Goal: Communication & Community: Answer question/provide support

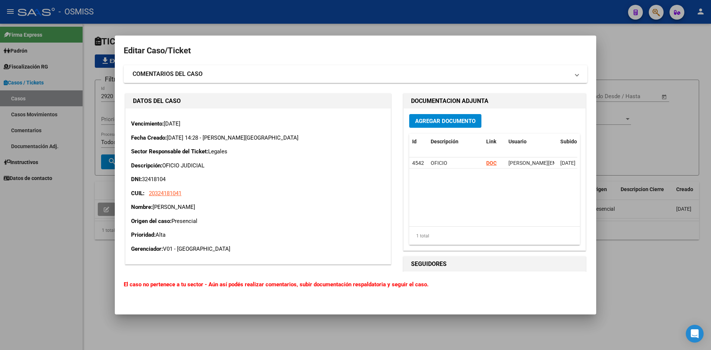
click at [620, 39] on div at bounding box center [355, 175] width 711 height 350
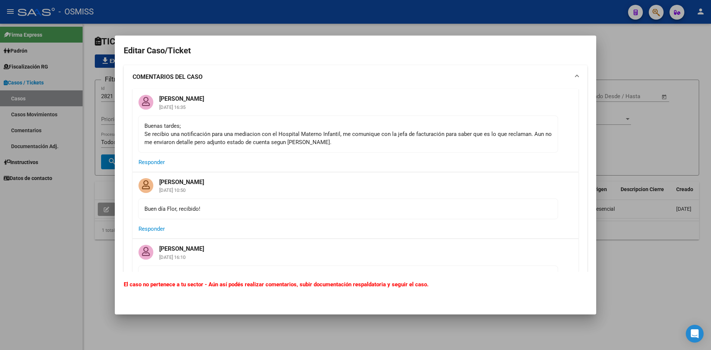
click at [636, 37] on div at bounding box center [355, 175] width 711 height 350
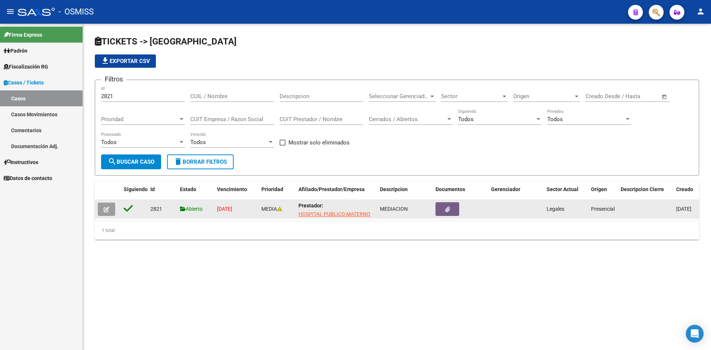
click at [414, 209] on div "MEDIACION" at bounding box center [405, 209] width 50 height 9
click at [506, 206] on datatable-body-cell at bounding box center [516, 209] width 56 height 18
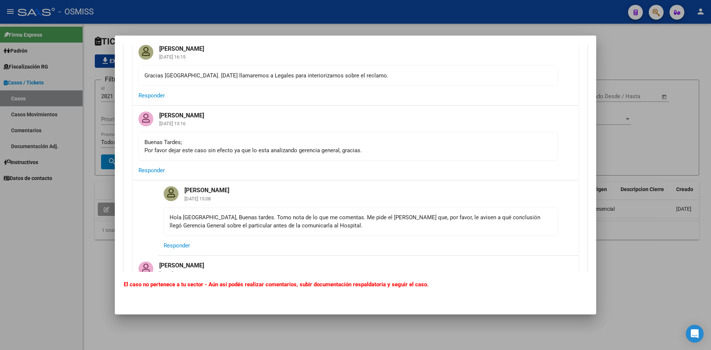
scroll to position [444, 0]
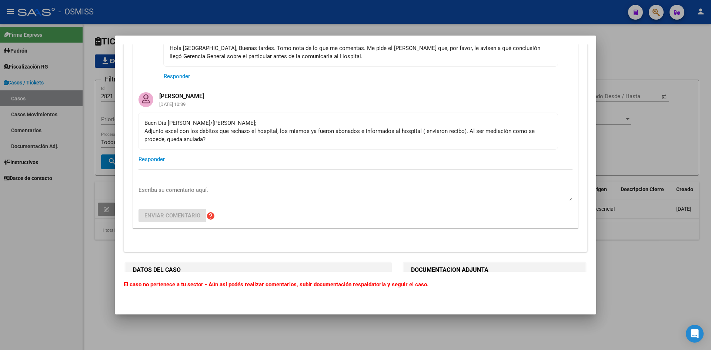
click at [152, 189] on textarea "Escriba su comentario aquí." at bounding box center [355, 193] width 434 height 15
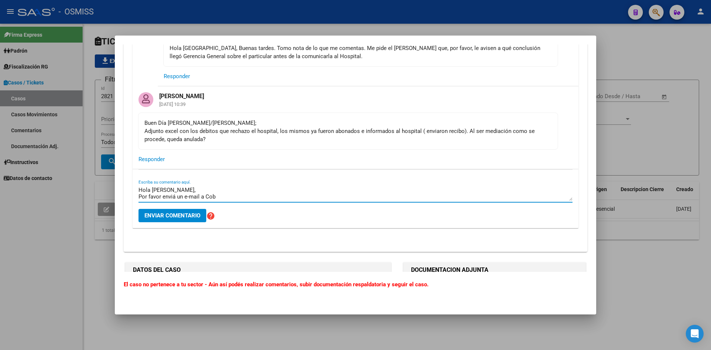
click at [205, 196] on textarea "Hola Florencia, Por favor enviá un e-mail a Cob" at bounding box center [355, 193] width 434 height 15
click at [161, 195] on textarea "Hola Florencia, Por favor enviá un e-mail a Agostina Costello informándoles el …" at bounding box center [355, 193] width 434 height 15
click at [362, 197] on textarea "Hola Florencia, Por favor, enviá un e-mail a Agostina Costello informándoles el…" at bounding box center [355, 193] width 434 height 15
click at [478, 194] on textarea "Hola Florencia, Por favor, enviá un e-mail a Agostina Costello informándoles el…" at bounding box center [355, 193] width 434 height 15
drag, startPoint x: 284, startPoint y: 195, endPoint x: 324, endPoint y: 195, distance: 40.4
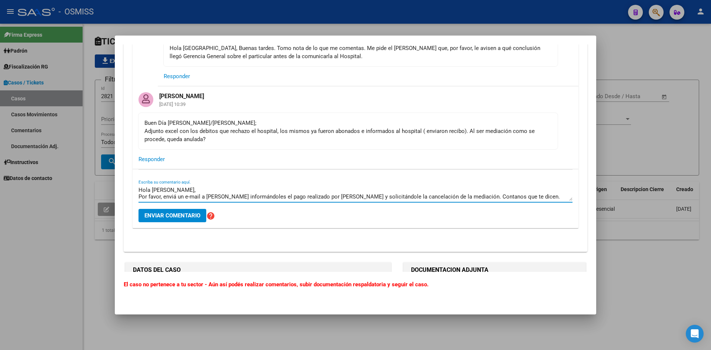
click at [284, 195] on textarea "Hola Florencia, Por favor, enviá un e-mail a Agostina Costello informándoles el…" at bounding box center [355, 193] width 434 height 15
type textarea "Hola Florencia, Por favor, enviá un e-mail a Agostina Costello informándole el …"
click at [163, 214] on span "Enviar comentario" at bounding box center [172, 215] width 56 height 7
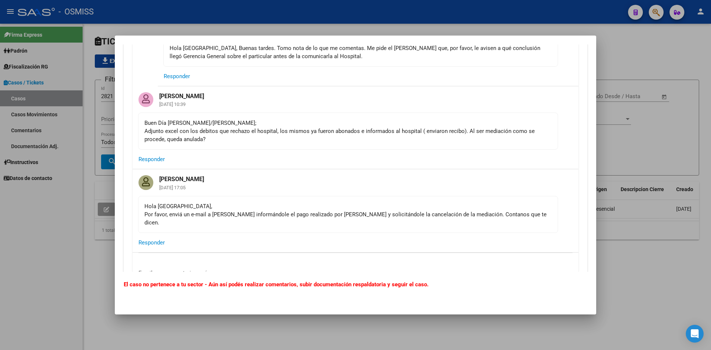
click at [633, 50] on div at bounding box center [355, 175] width 711 height 350
